Goal: Find specific page/section: Find specific page/section

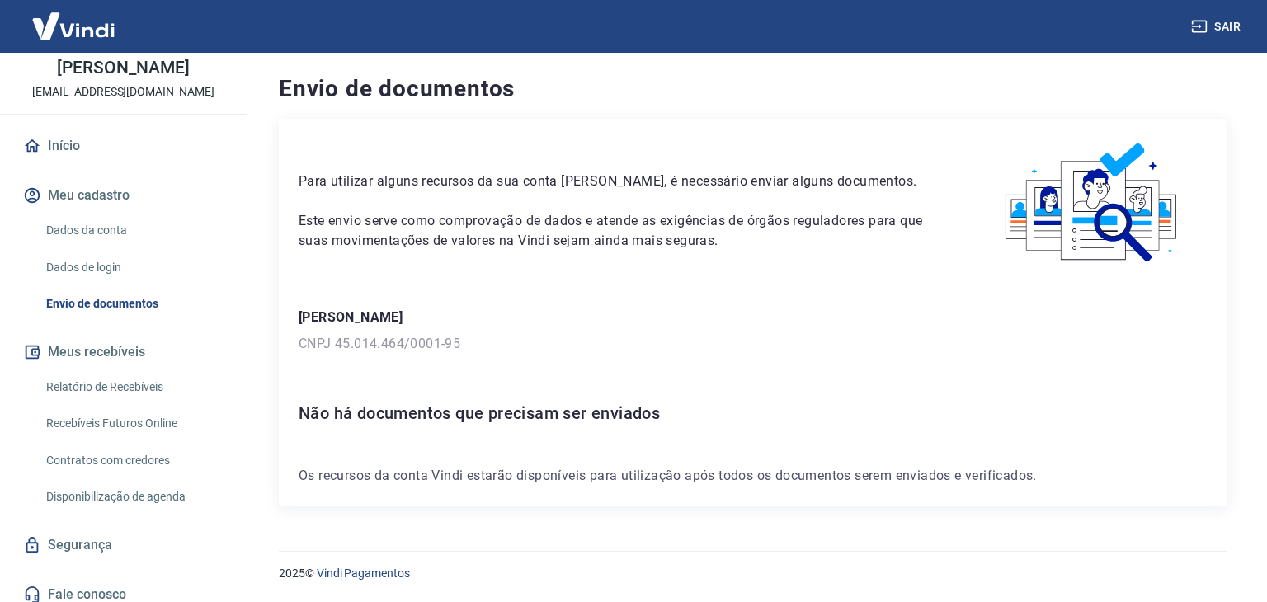
scroll to position [89, 0]
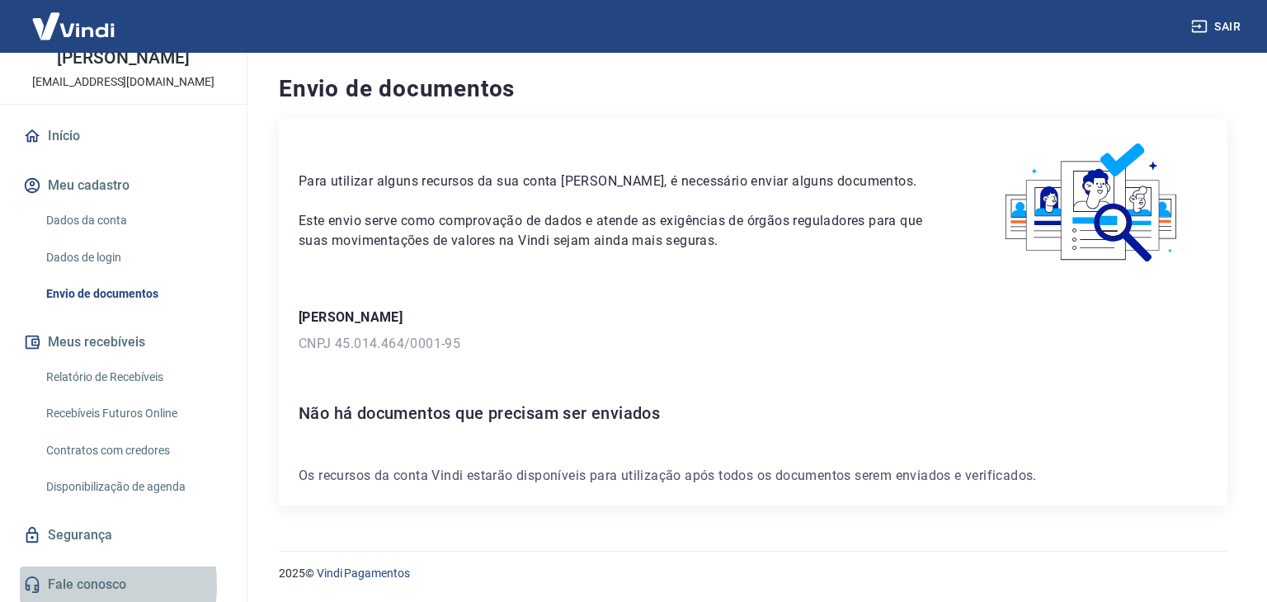
click at [67, 584] on link "Fale conosco" at bounding box center [123, 585] width 207 height 36
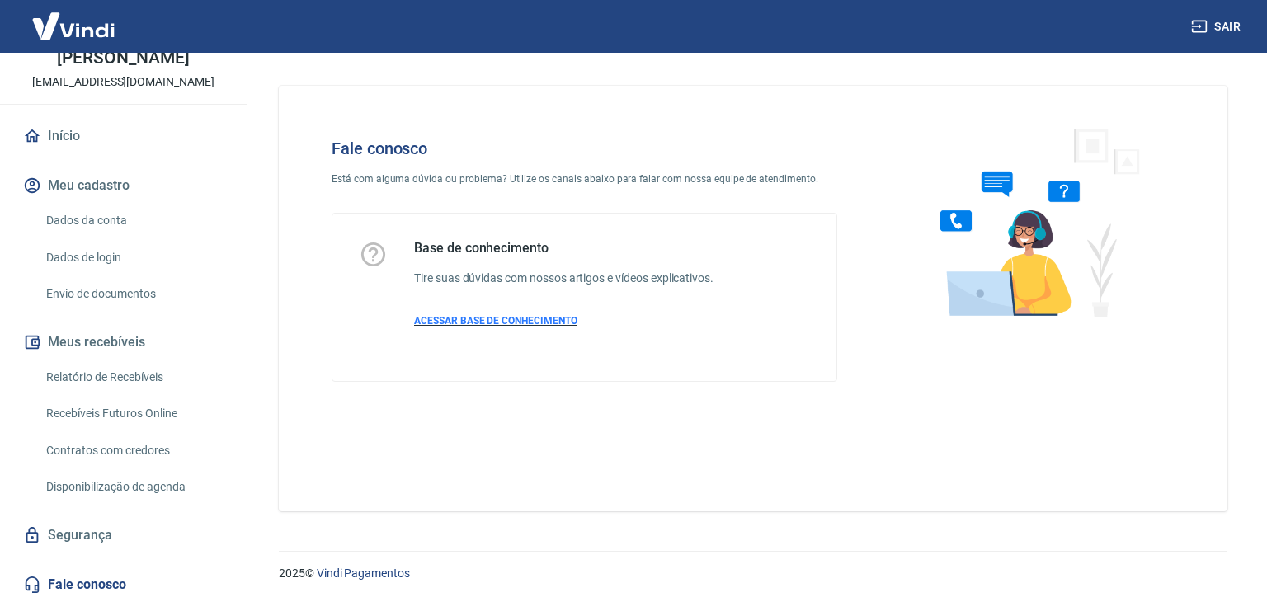
click at [488, 324] on span "ACESSAR BASE DE CONHECIMENTO" at bounding box center [495, 321] width 163 height 12
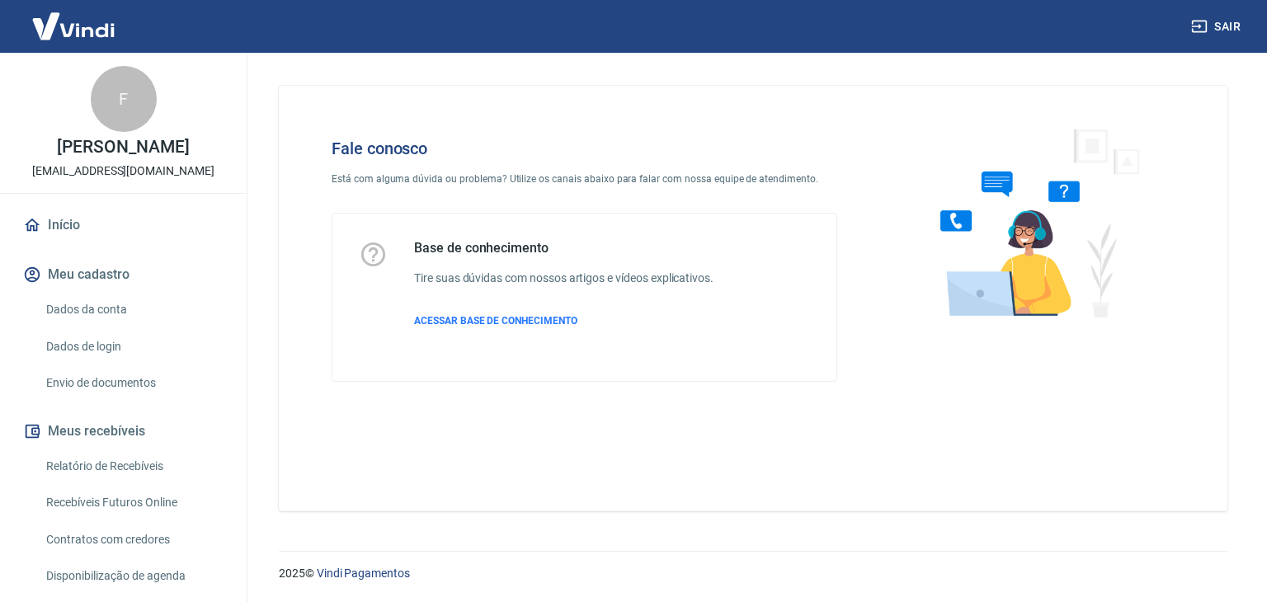
click at [115, 93] on div "F" at bounding box center [124, 99] width 66 height 66
click at [46, 100] on div "F [PERSON_NAME] Belicio [EMAIL_ADDRESS][DOMAIN_NAME]" at bounding box center [123, 123] width 247 height 140
click at [511, 324] on span "ACESSAR BASE DE CONHECIMENTO" at bounding box center [495, 321] width 163 height 12
click at [483, 318] on span "ACESSAR BASE DE CONHECIMENTO" at bounding box center [495, 321] width 163 height 12
click at [64, 223] on link "Início" at bounding box center [123, 225] width 207 height 36
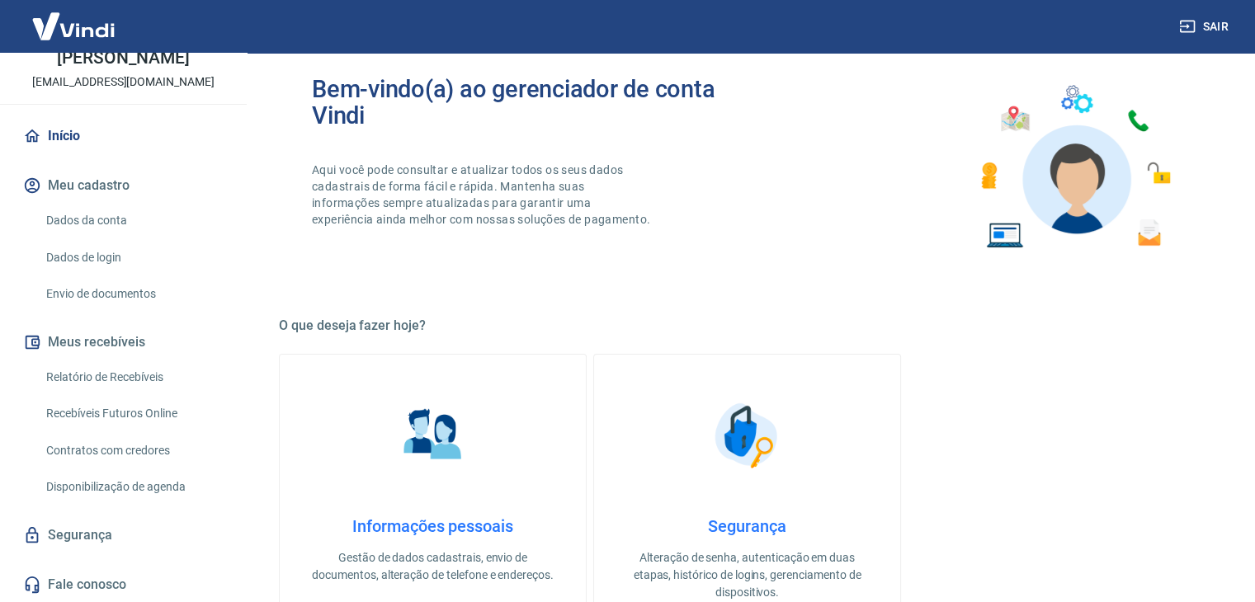
scroll to position [165, 0]
